Goal: Information Seeking & Learning: Stay updated

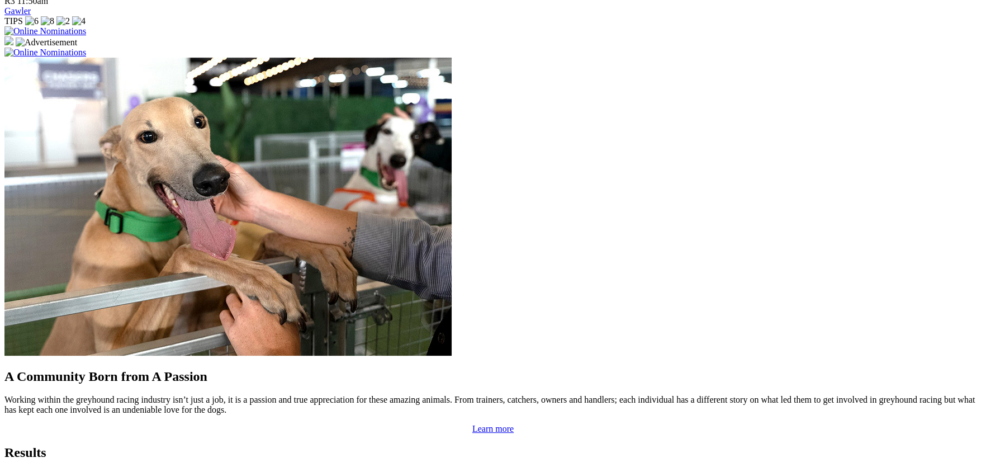
scroll to position [824, 0]
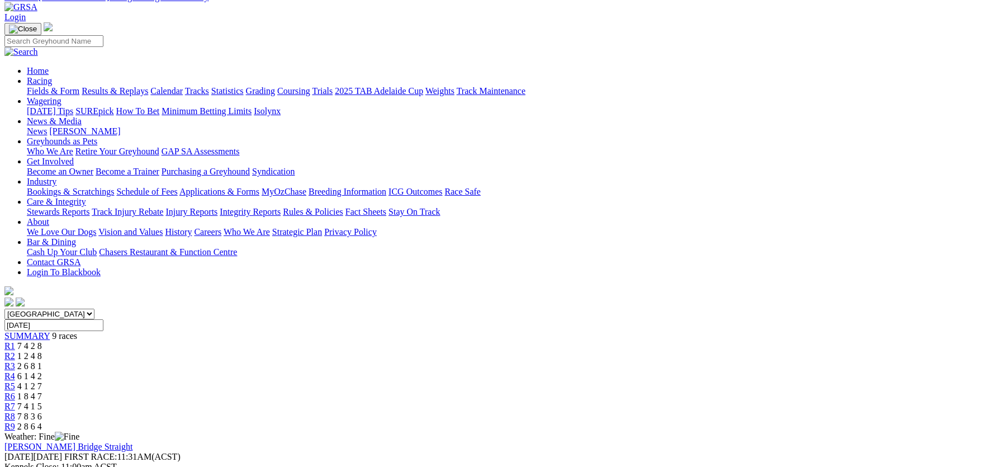
scroll to position [55, 0]
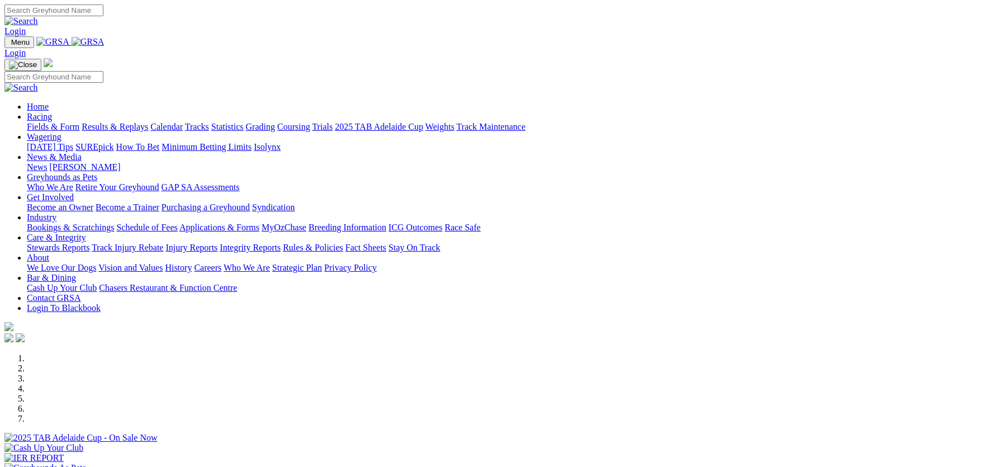
scroll to position [825, 0]
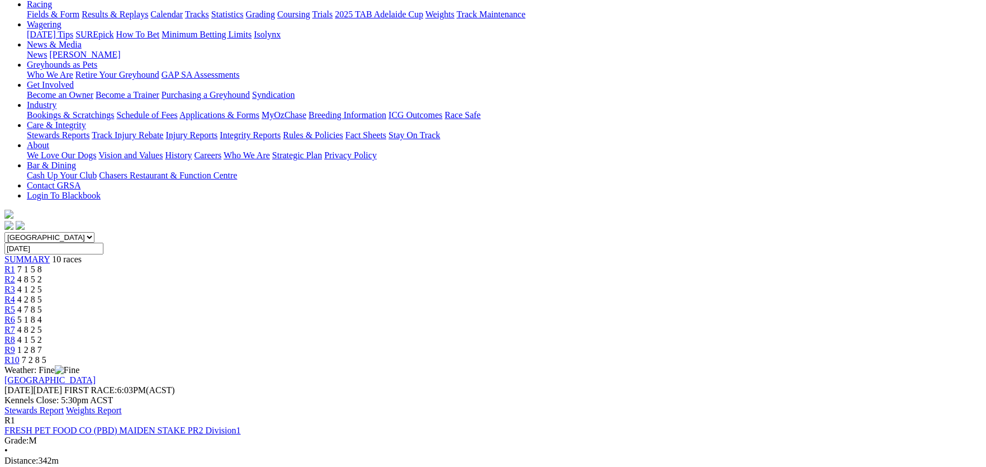
scroll to position [111, 0]
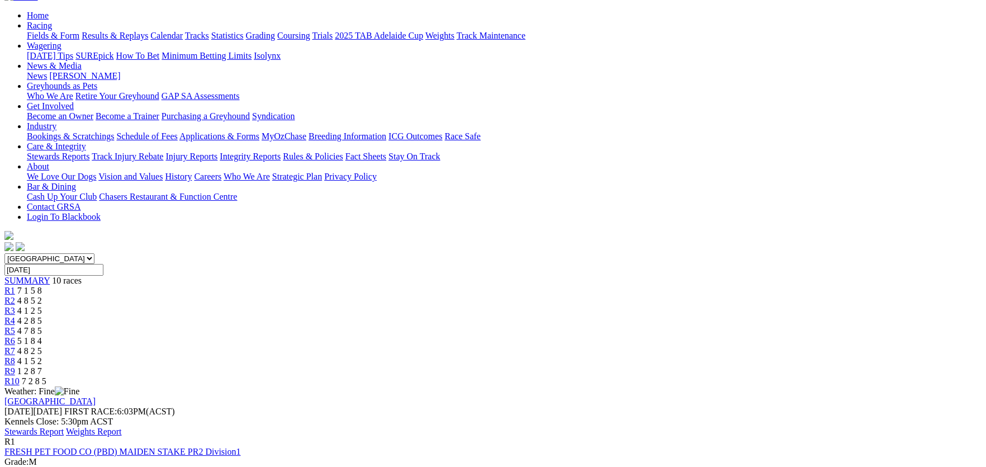
click at [64, 427] on link "Stewards Report" at bounding box center [33, 432] width 59 height 10
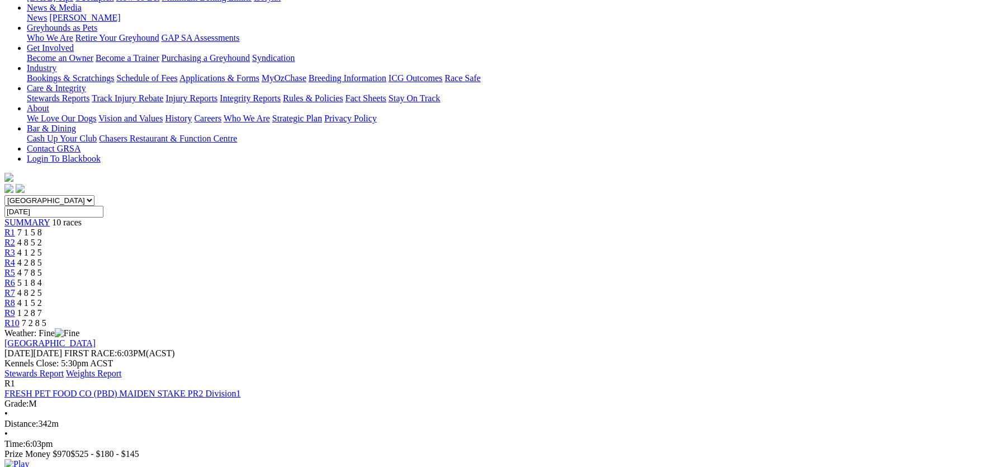
scroll to position [0, 0]
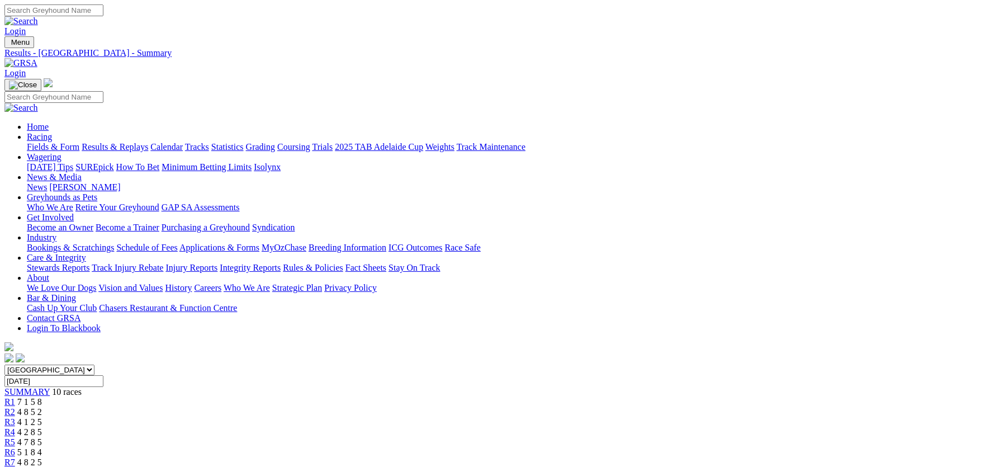
click at [281, 263] on link "Integrity Reports" at bounding box center [250, 268] width 61 height 10
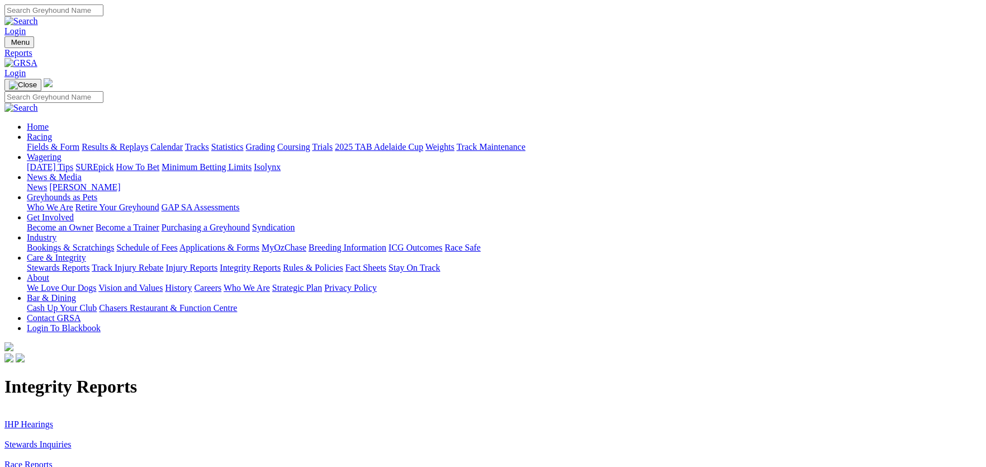
click at [53, 419] on link "IHP Hearings" at bounding box center [28, 424] width 49 height 10
click at [72, 440] on link "Stewards Inquiries" at bounding box center [37, 445] width 67 height 10
click at [47, 182] on link "News" at bounding box center [37, 187] width 20 height 10
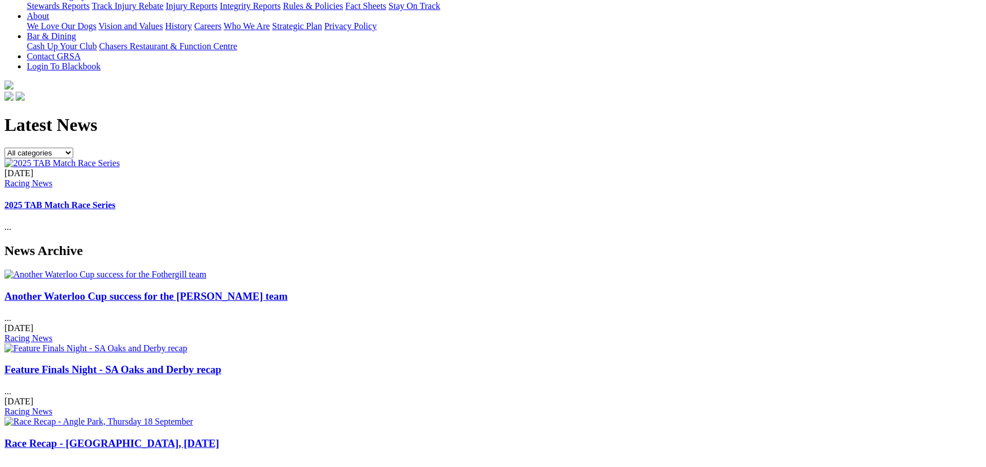
scroll to position [279, 0]
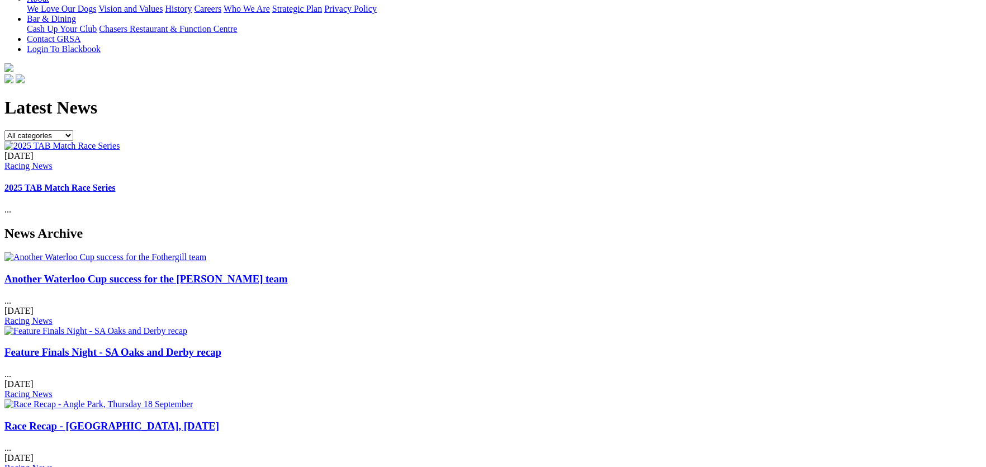
click at [172, 273] on link "Another Waterloo Cup success for the [PERSON_NAME] team" at bounding box center [146, 279] width 284 height 12
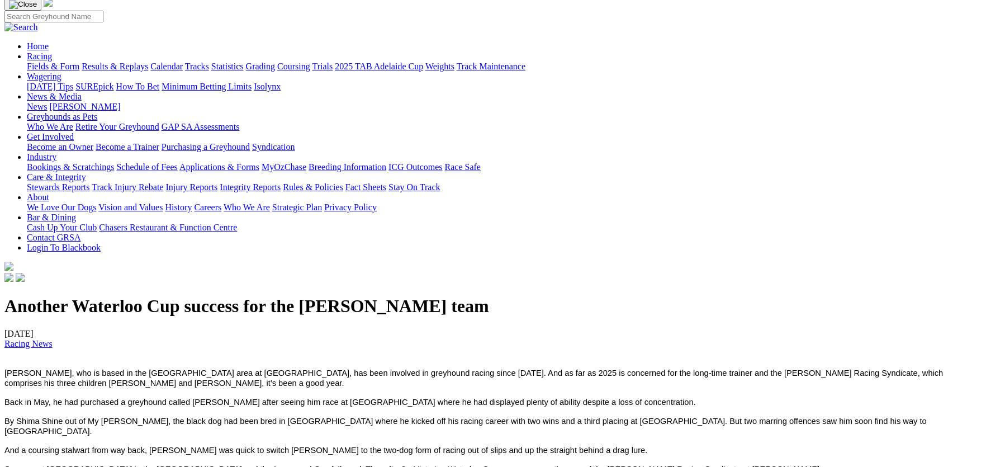
scroll to position [55, 0]
